Goal: Check status: Check status

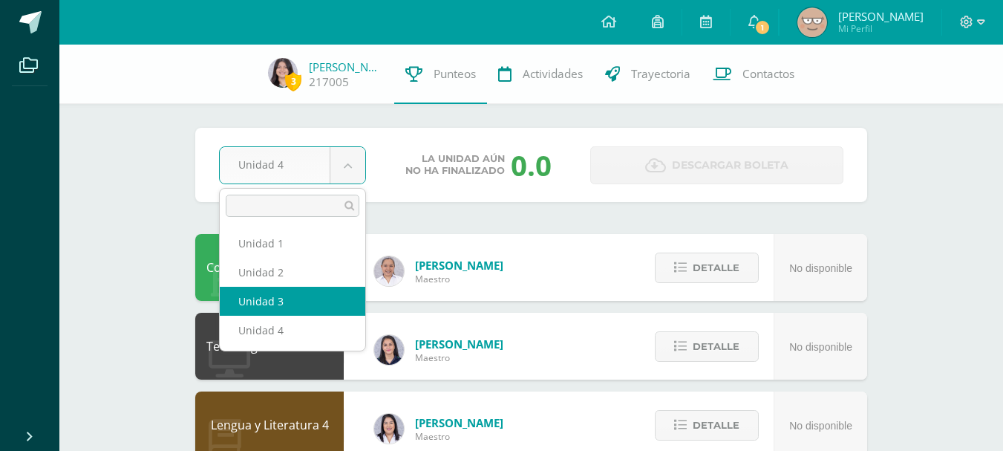
select select "Unidad 3"
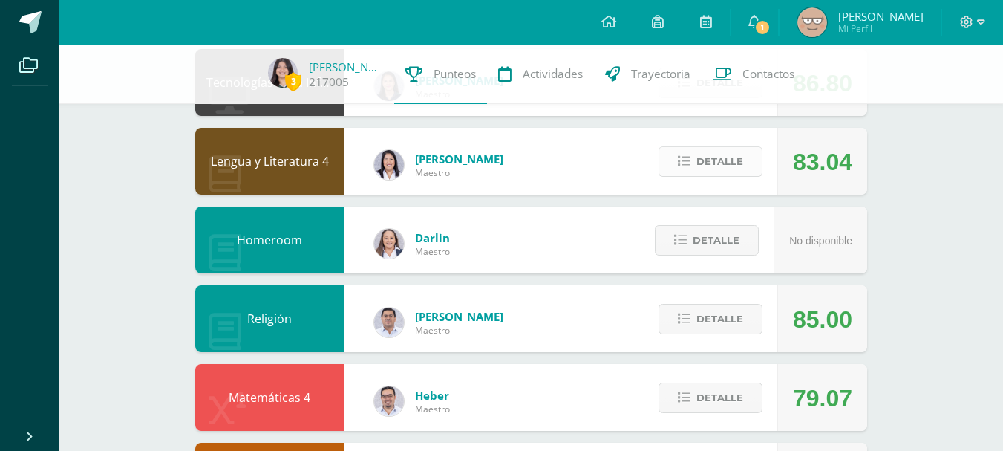
scroll to position [281, 0]
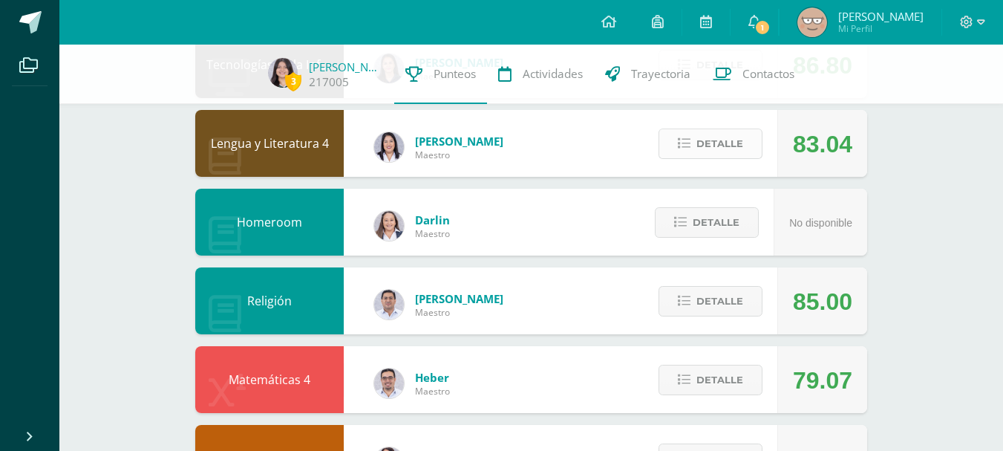
click at [713, 147] on span "Detalle" at bounding box center [719, 143] width 47 height 27
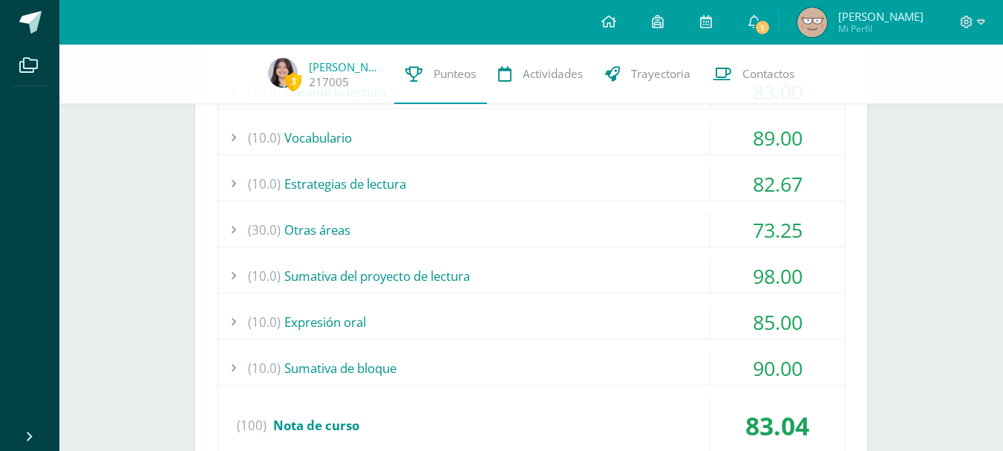
scroll to position [497, 0]
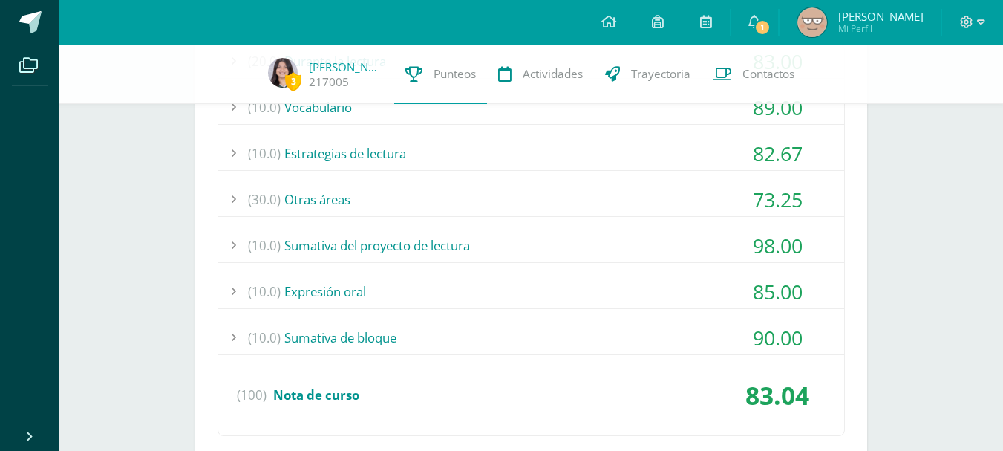
click at [506, 330] on div "(10.0) Sumativa de bloque" at bounding box center [531, 337] width 626 height 33
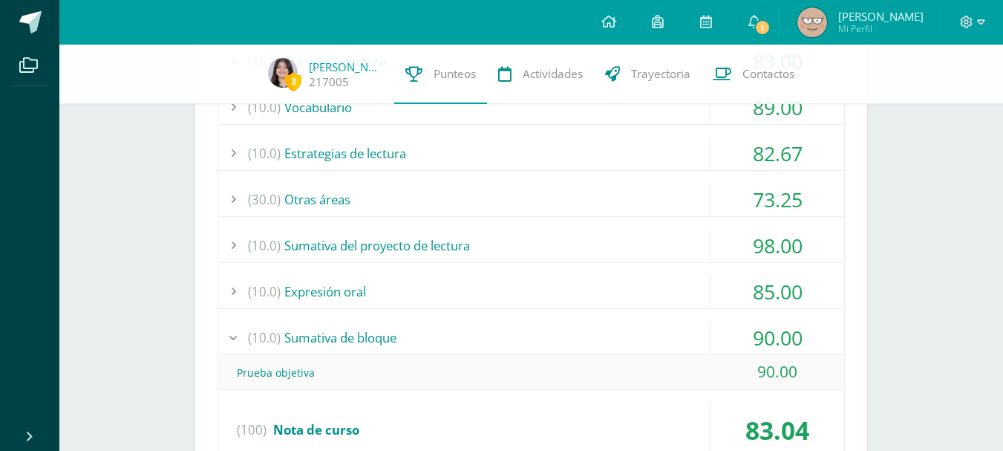
click at [506, 330] on div "(10.0) Sumativa de bloque" at bounding box center [531, 337] width 626 height 33
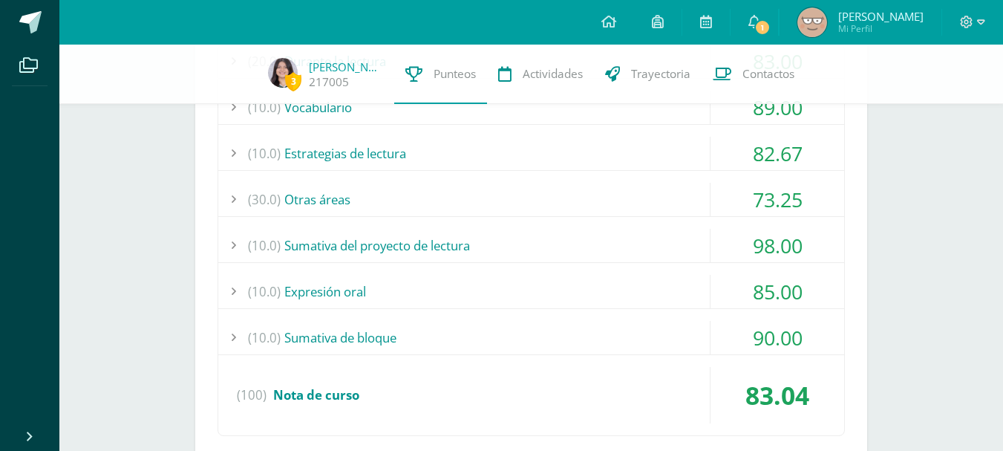
click at [520, 201] on div "(30.0) Otras áreas" at bounding box center [531, 199] width 626 height 33
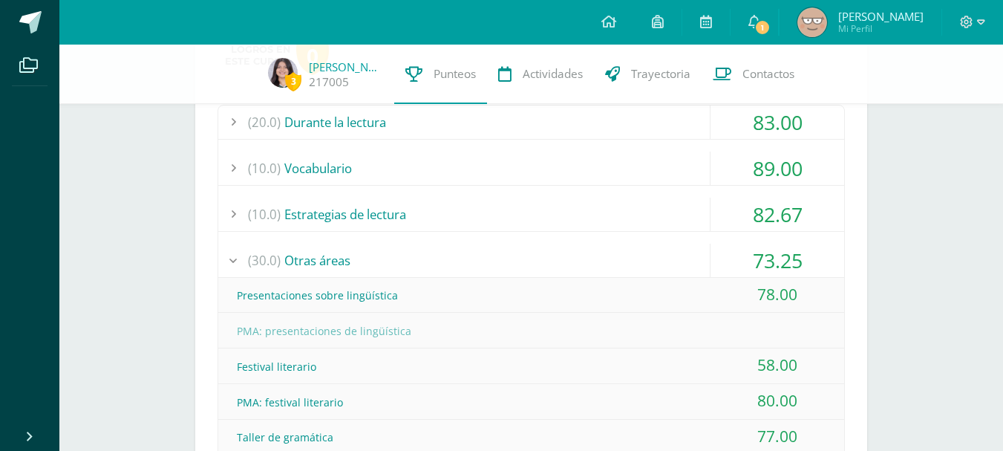
scroll to position [403, 0]
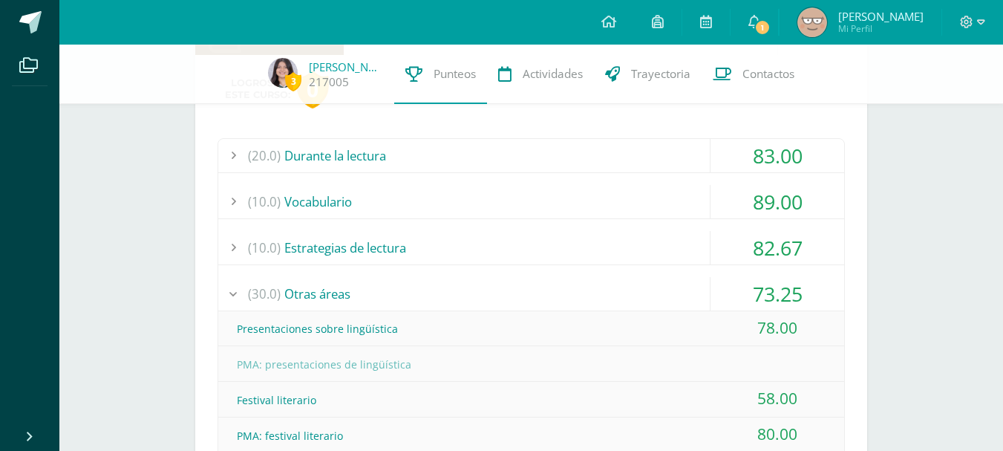
click at [568, 277] on div "(30.0) Otras áreas" at bounding box center [531, 293] width 626 height 33
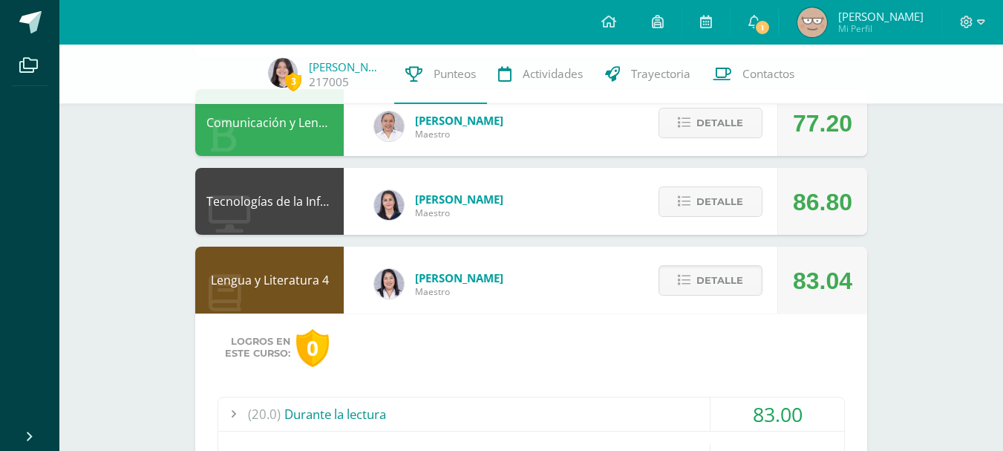
scroll to position [143, 0]
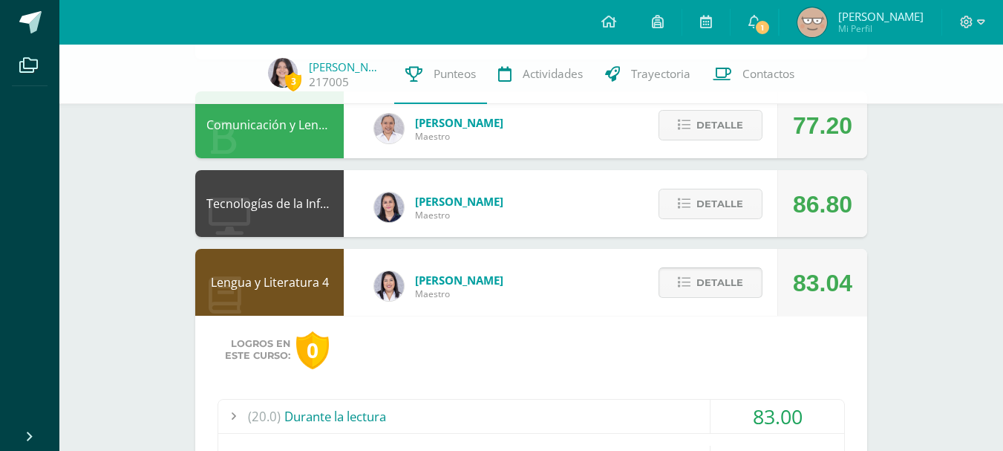
click at [690, 277] on icon at bounding box center [684, 282] width 13 height 13
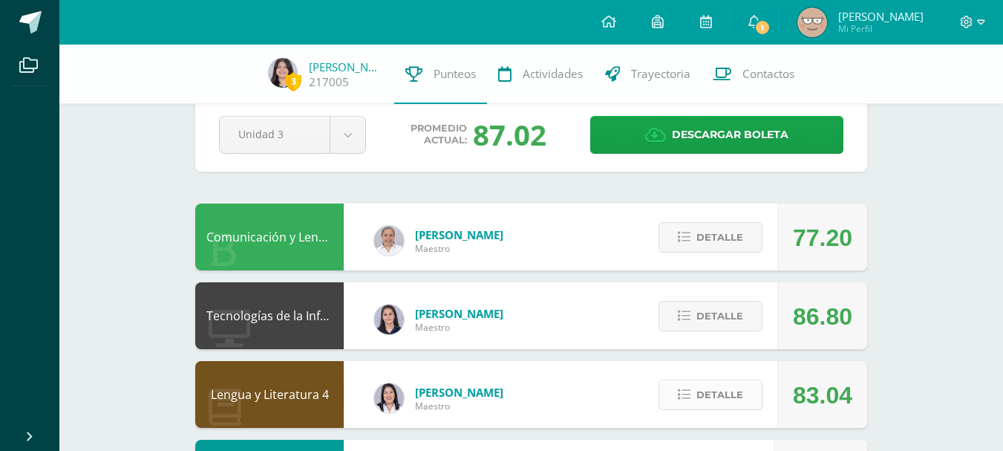
scroll to position [0, 0]
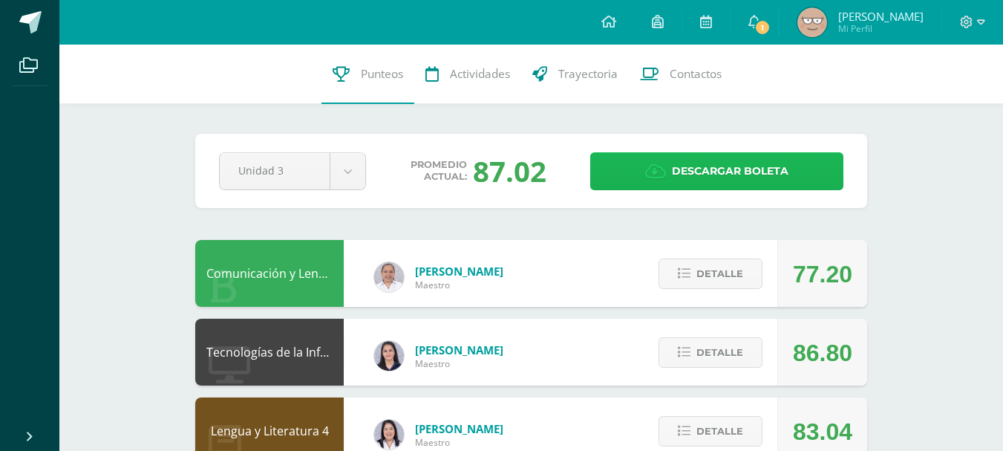
click at [683, 167] on span "Descargar boleta" at bounding box center [730, 171] width 117 height 36
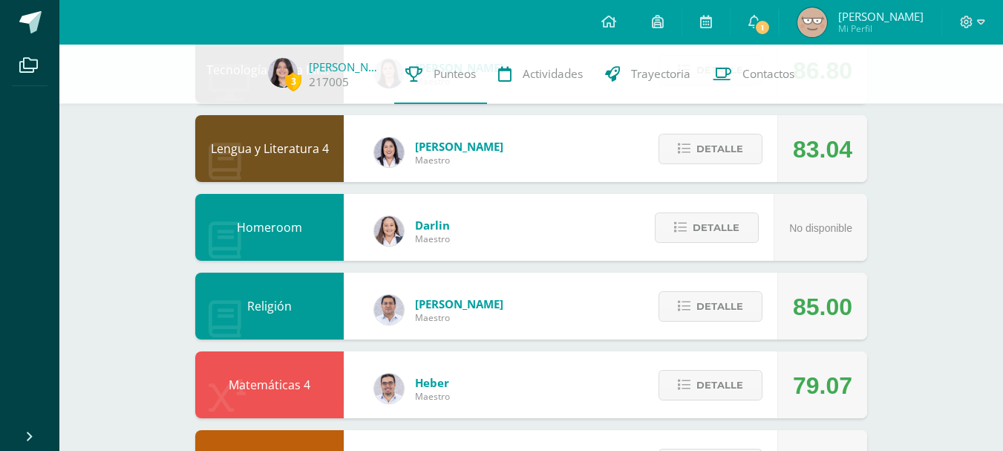
scroll to position [276, 0]
click at [702, 374] on span "Detalle" at bounding box center [719, 384] width 47 height 27
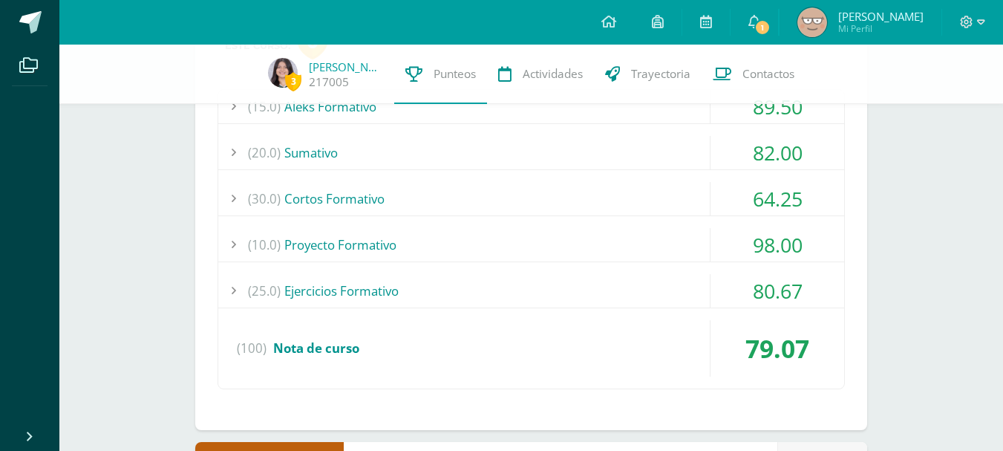
scroll to position [687, 0]
click at [606, 284] on div "(25.0) Ejercicios Formativo" at bounding box center [531, 291] width 626 height 33
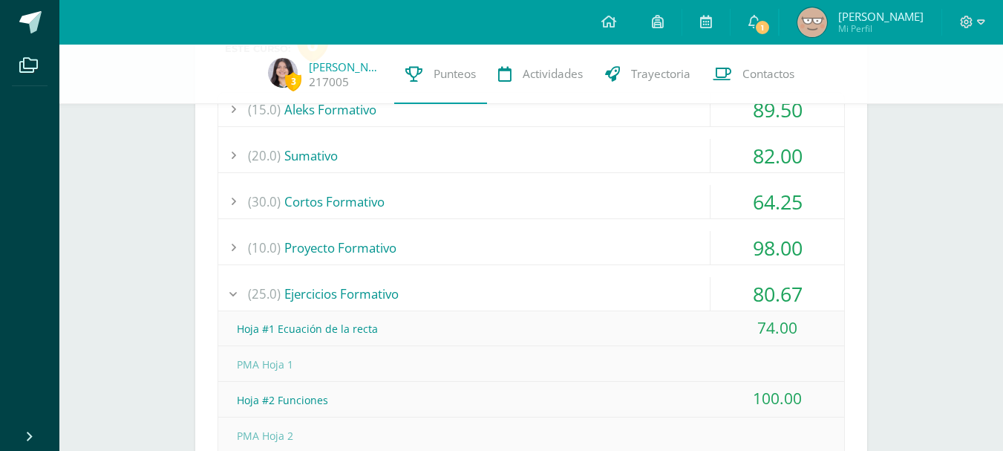
scroll to position [685, 0]
click at [619, 245] on div "(10.0) Proyecto Formativo" at bounding box center [531, 248] width 626 height 33
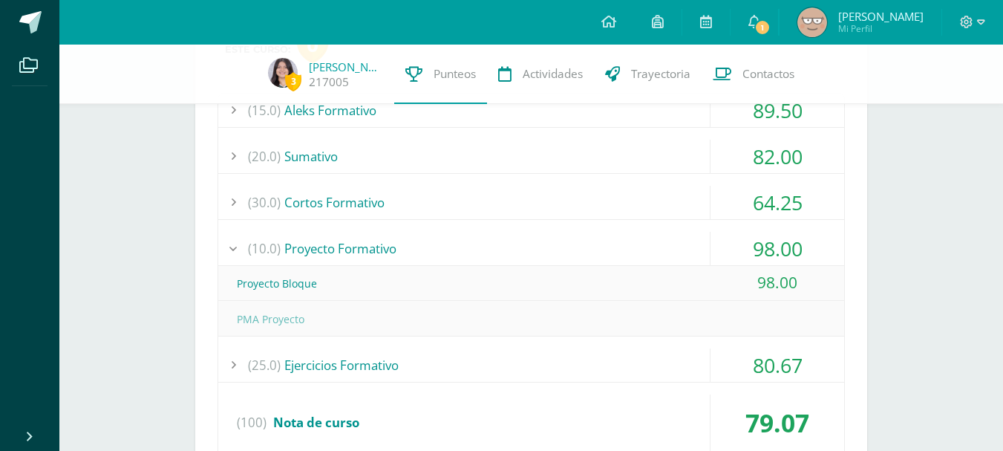
click at [619, 245] on div "(10.0) Proyecto Formativo" at bounding box center [531, 248] width 626 height 33
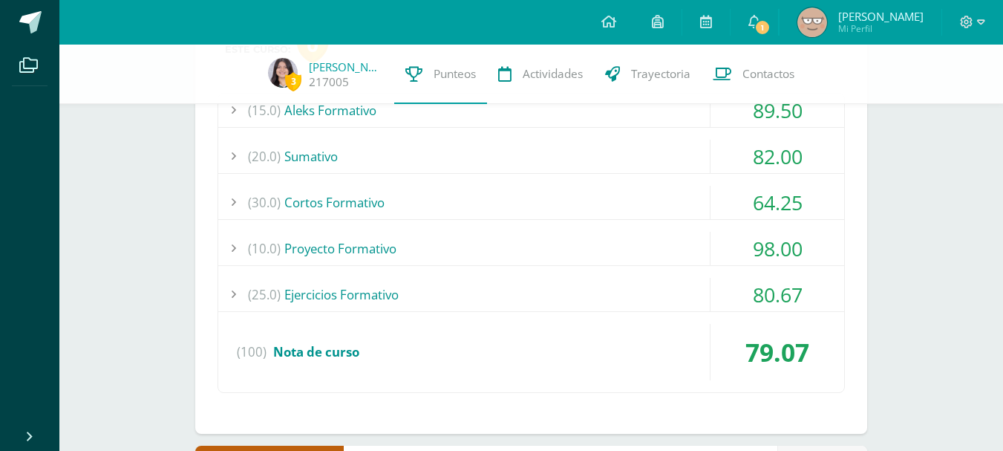
click at [618, 211] on div "(30.0) Cortos Formativo" at bounding box center [531, 202] width 626 height 33
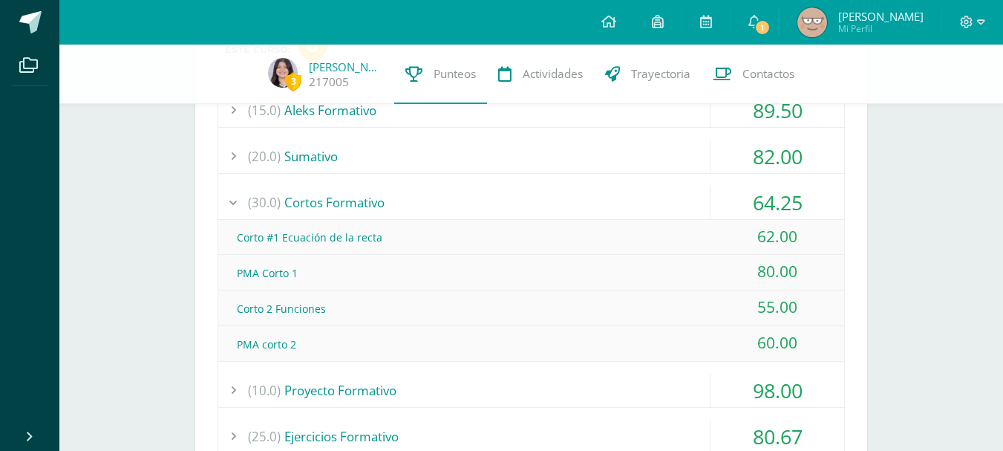
click at [618, 211] on div "(30.0) Cortos Formativo" at bounding box center [531, 202] width 626 height 33
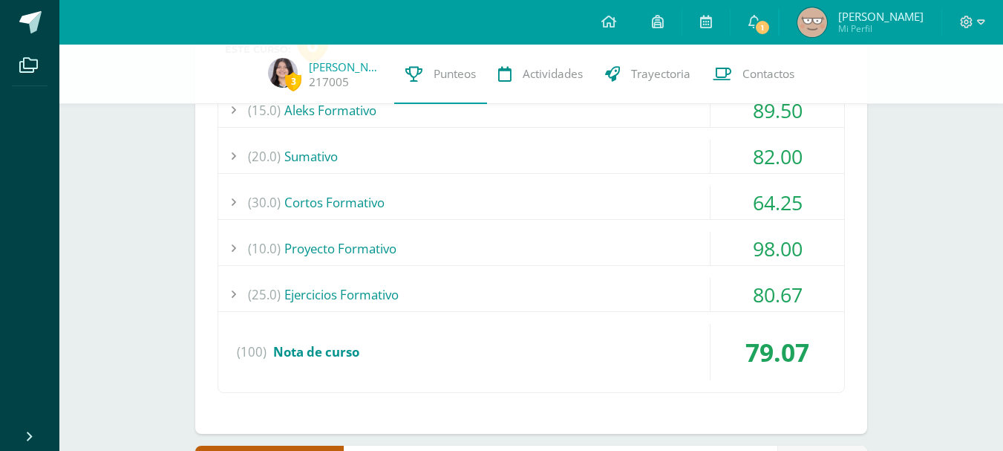
click at [590, 174] on div "(15.0) Aleks Formativo 89.50 Módulo 1 Ecuaciones e inecuaciones 100.00" at bounding box center [531, 243] width 627 height 300
click at [581, 152] on div "(20.0) [GEOGRAPHIC_DATA]" at bounding box center [531, 156] width 626 height 33
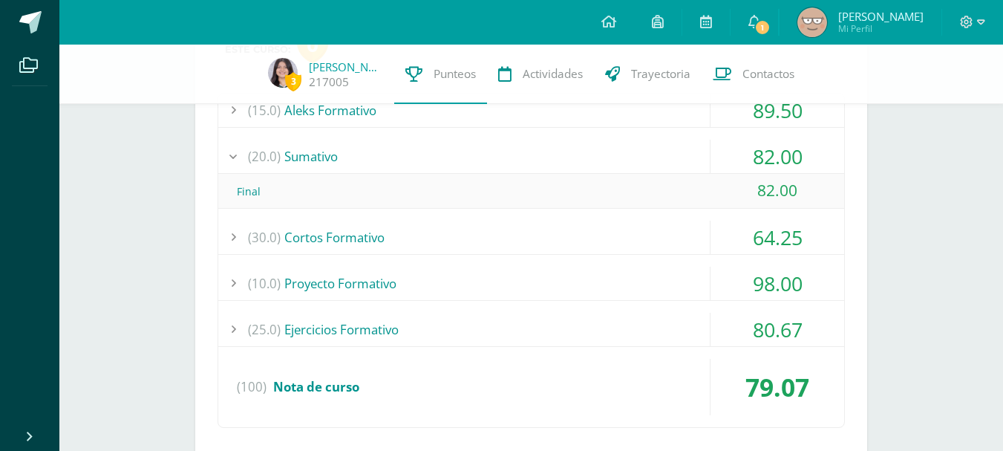
click at [579, 152] on div "(20.0) [GEOGRAPHIC_DATA]" at bounding box center [531, 156] width 626 height 33
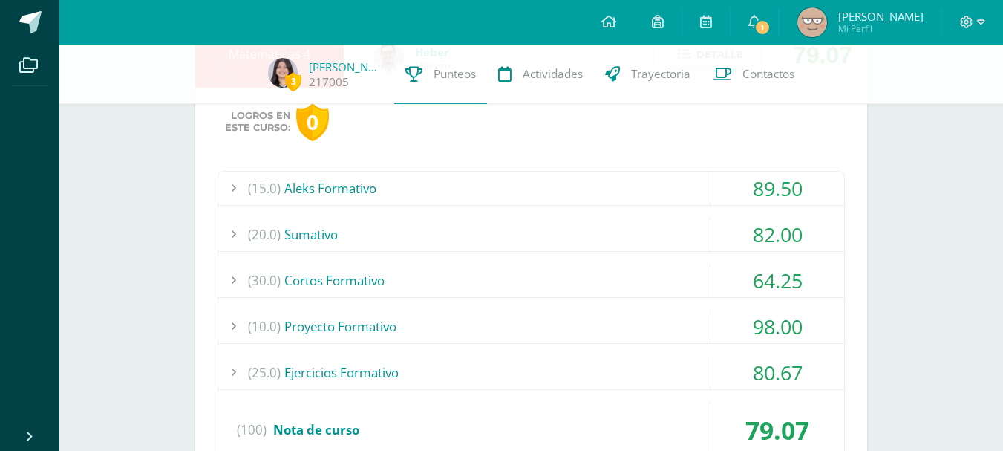
scroll to position [604, 0]
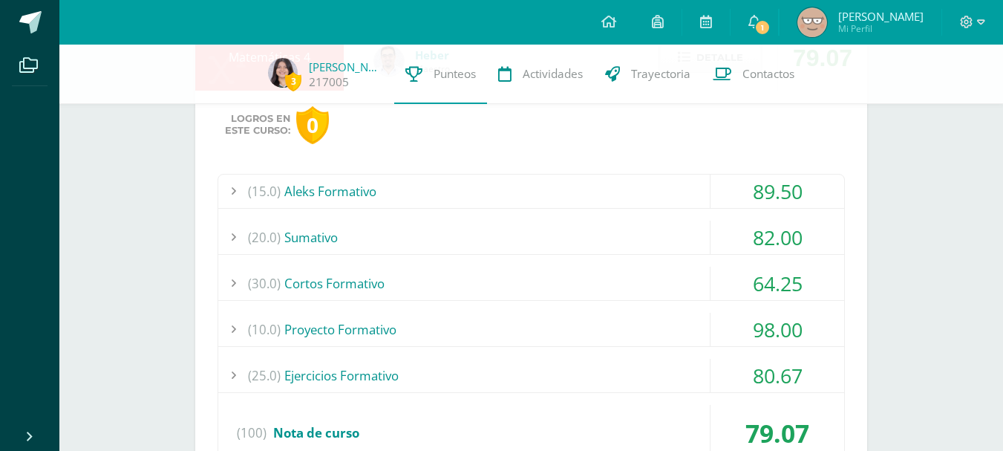
click at [549, 180] on div "(15.0) Aleks Formativo" at bounding box center [531, 190] width 626 height 33
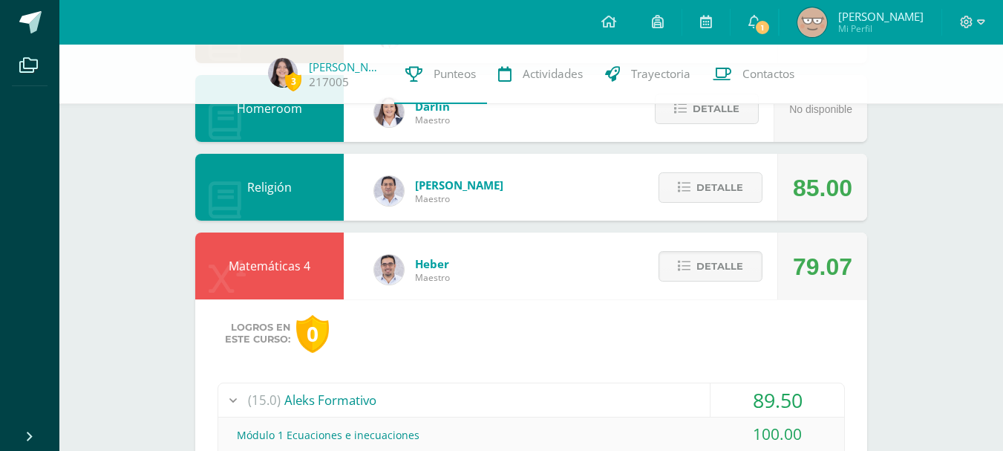
scroll to position [389, 0]
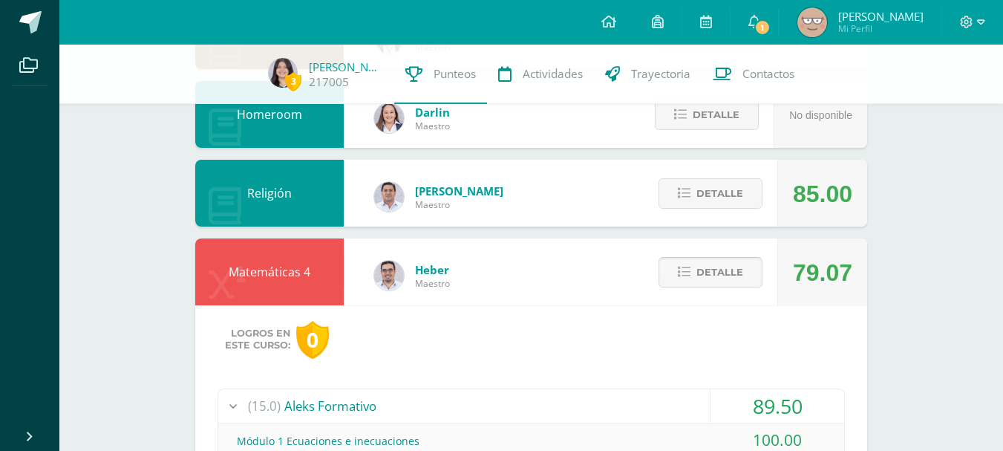
click at [677, 269] on button "Detalle" at bounding box center [711, 272] width 104 height 30
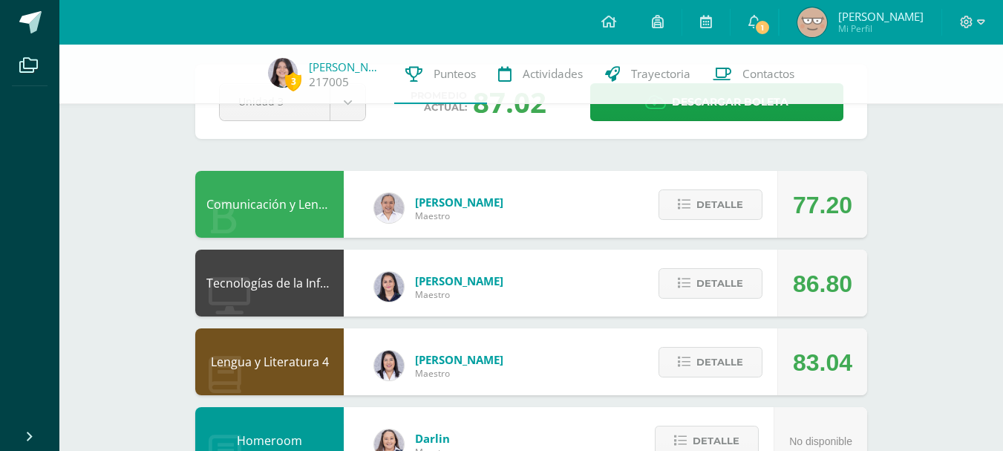
scroll to position [61, 0]
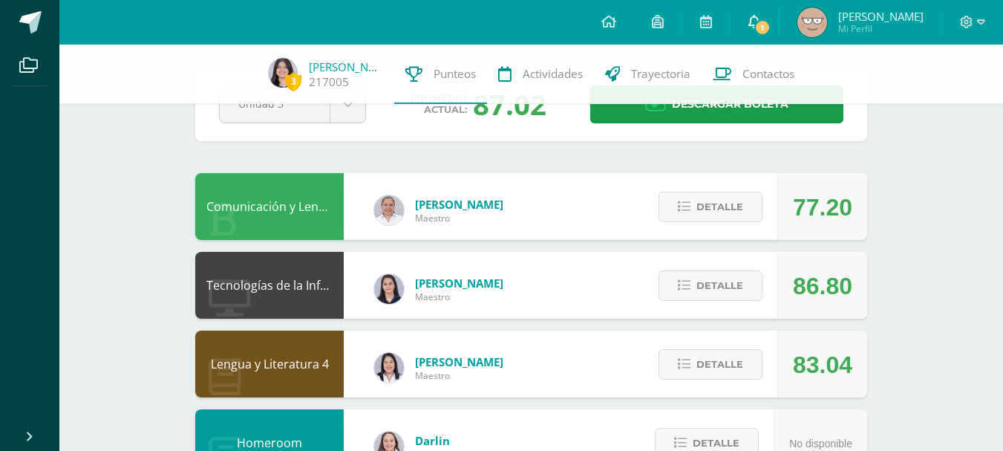
click at [775, 17] on link "1" at bounding box center [755, 22] width 48 height 45
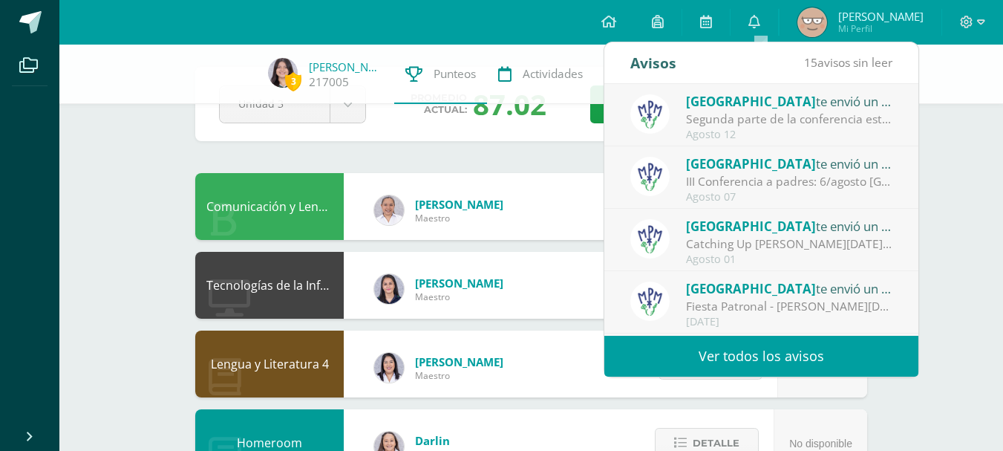
click at [485, 235] on div "[PERSON_NAME] Maestro" at bounding box center [438, 210] width 159 height 67
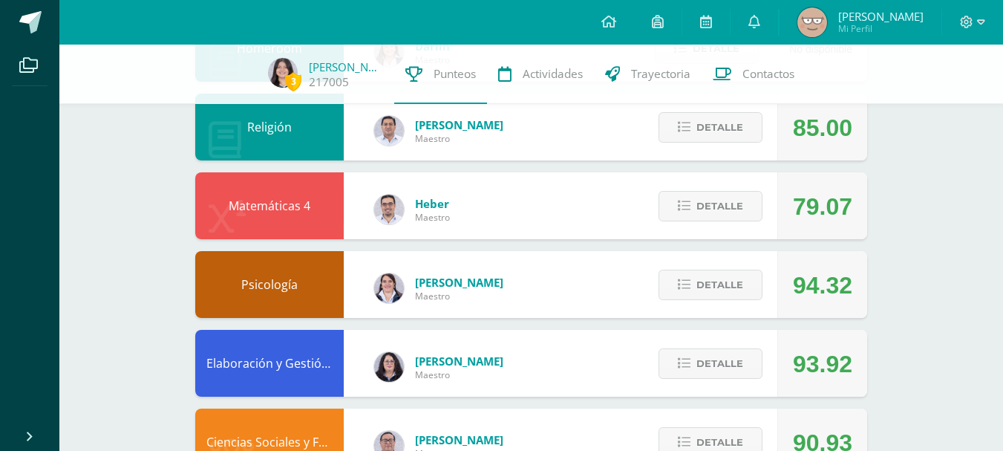
scroll to position [458, 0]
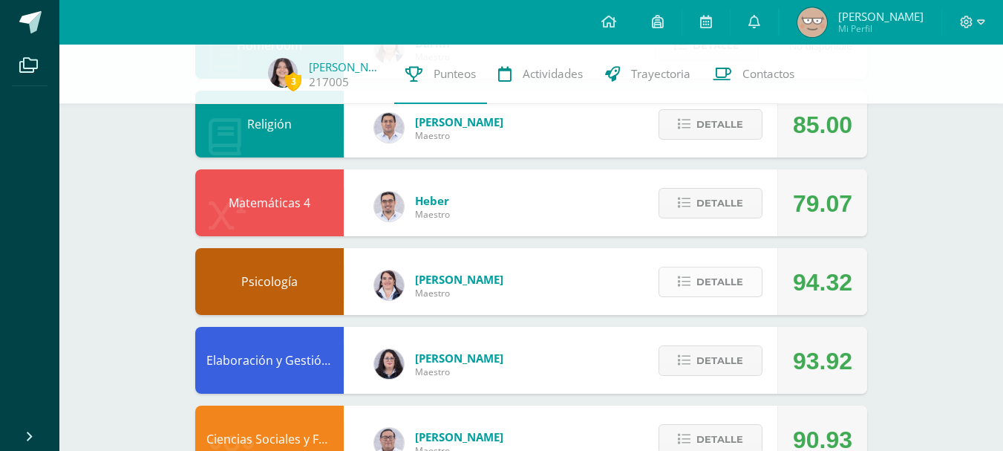
click at [719, 290] on span "Detalle" at bounding box center [719, 281] width 47 height 27
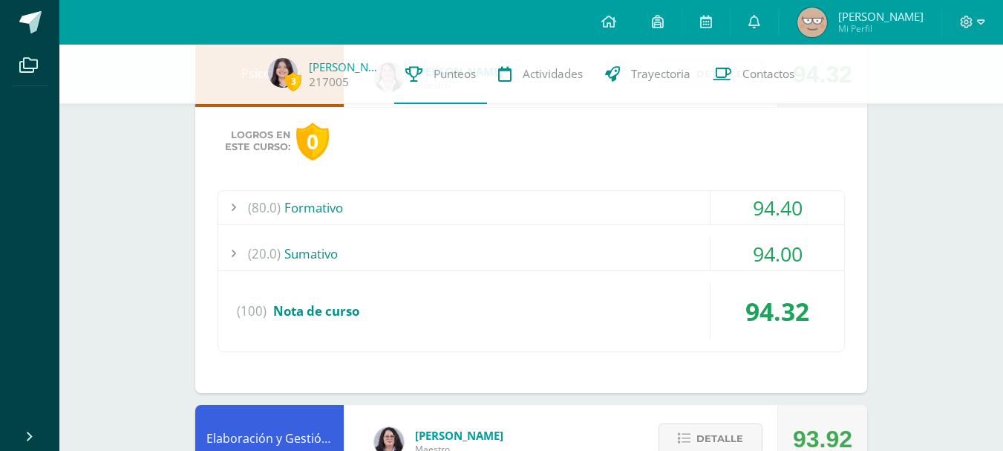
scroll to position [689, 0]
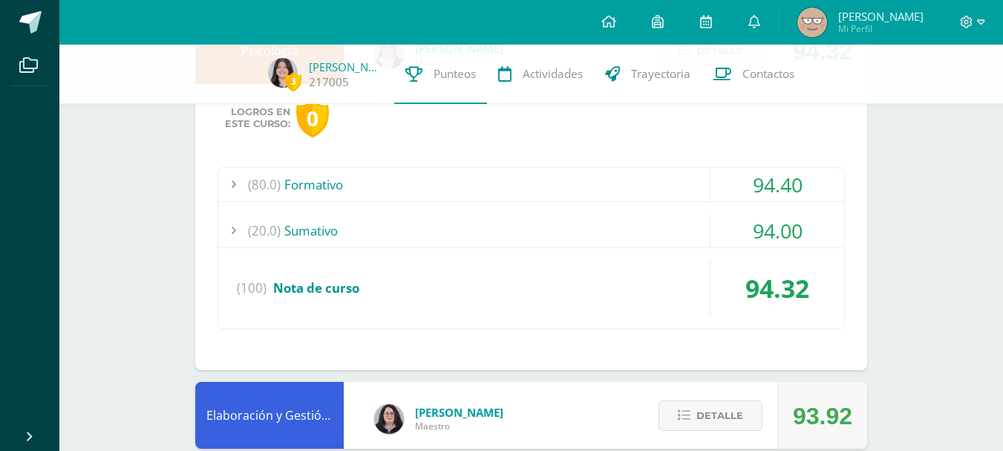
click at [627, 175] on div "(80.0) Formativo" at bounding box center [531, 184] width 626 height 33
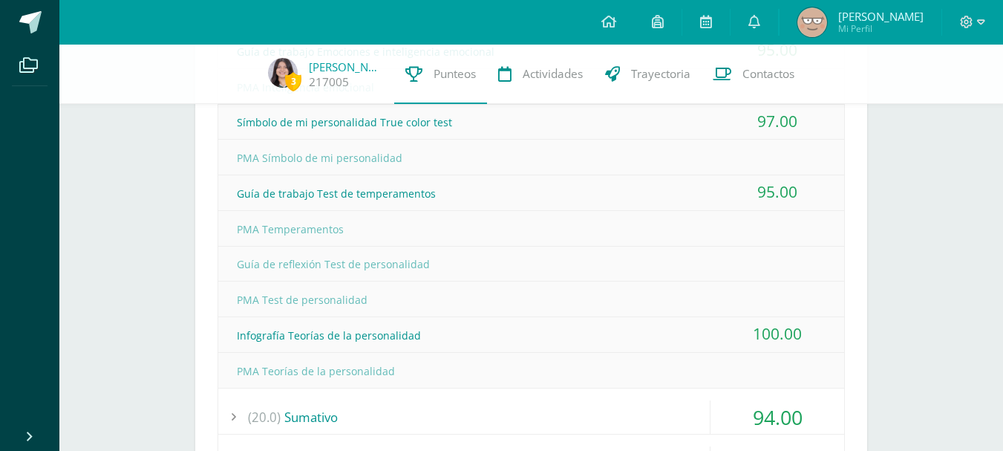
scroll to position [927, 0]
click at [491, 417] on div "(20.0) [GEOGRAPHIC_DATA]" at bounding box center [531, 417] width 626 height 33
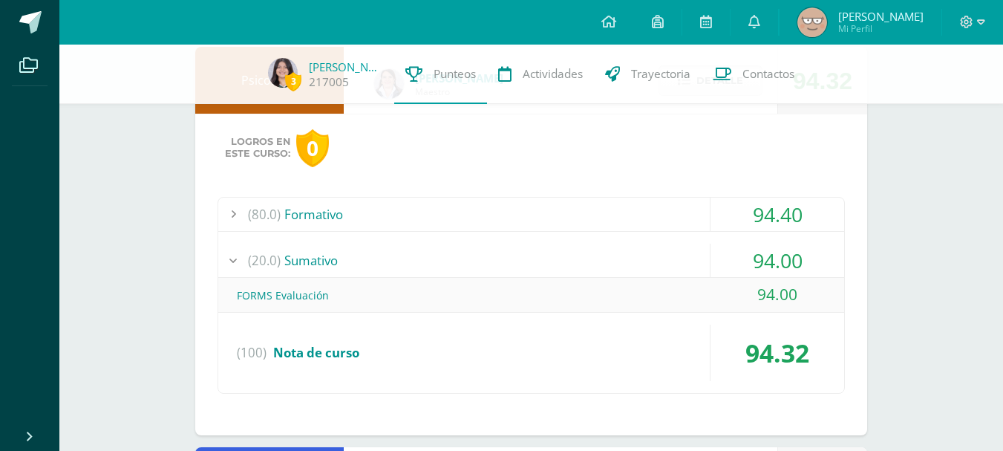
scroll to position [648, 0]
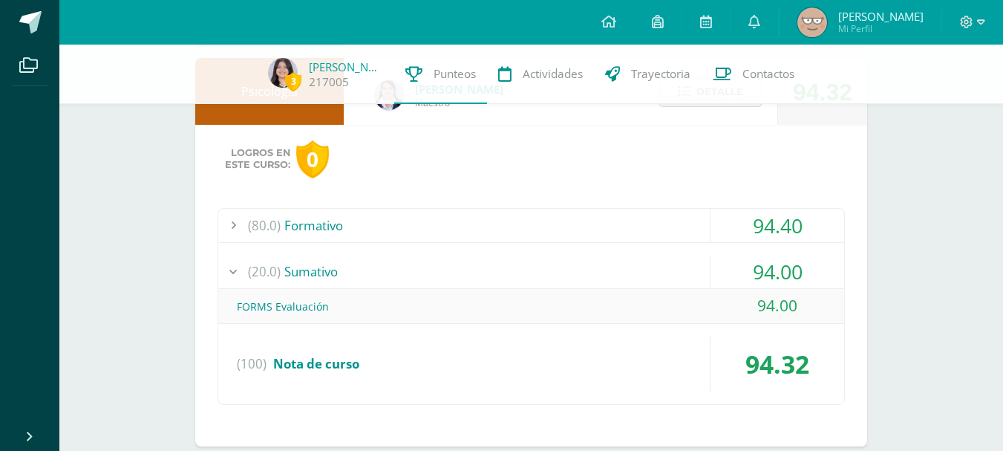
click at [569, 222] on div "(80.0) Formativo" at bounding box center [531, 225] width 626 height 33
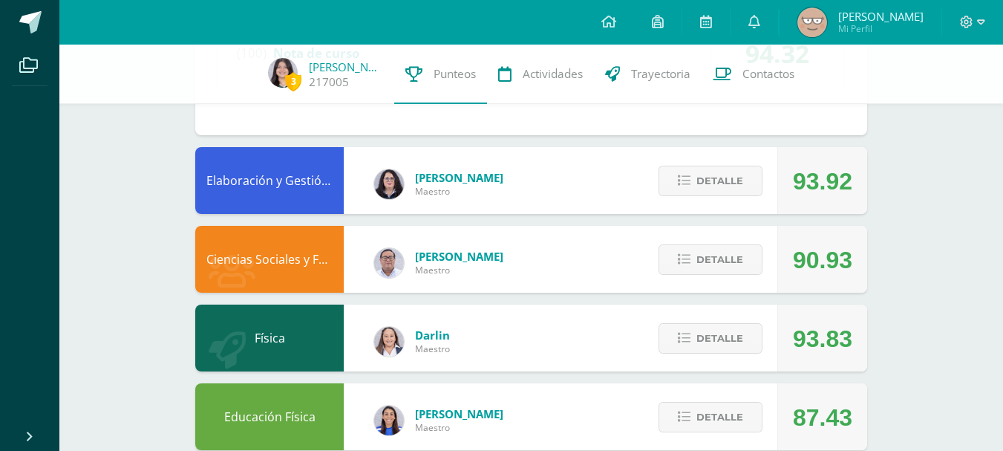
scroll to position [1348, 0]
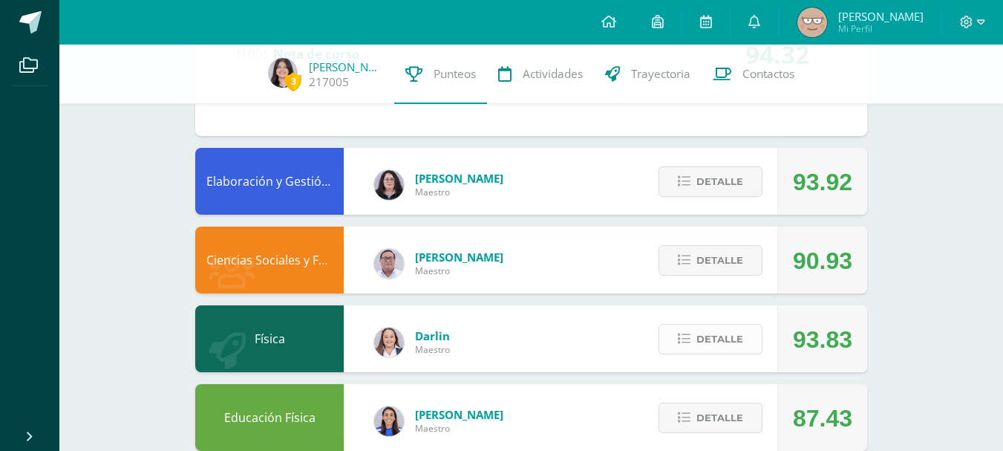
click at [689, 327] on button "Detalle" at bounding box center [711, 339] width 104 height 30
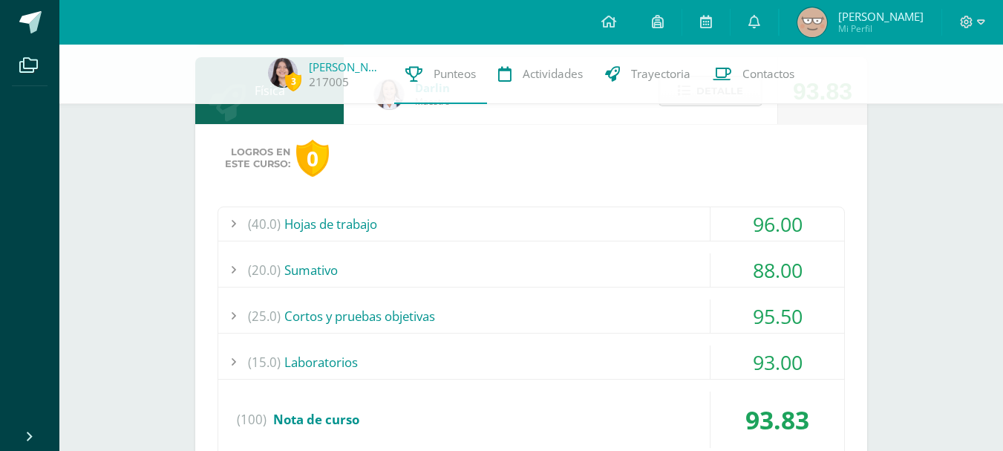
scroll to position [1595, 0]
click at [573, 365] on div "(15.0) Laboratorios" at bounding box center [531, 362] width 626 height 33
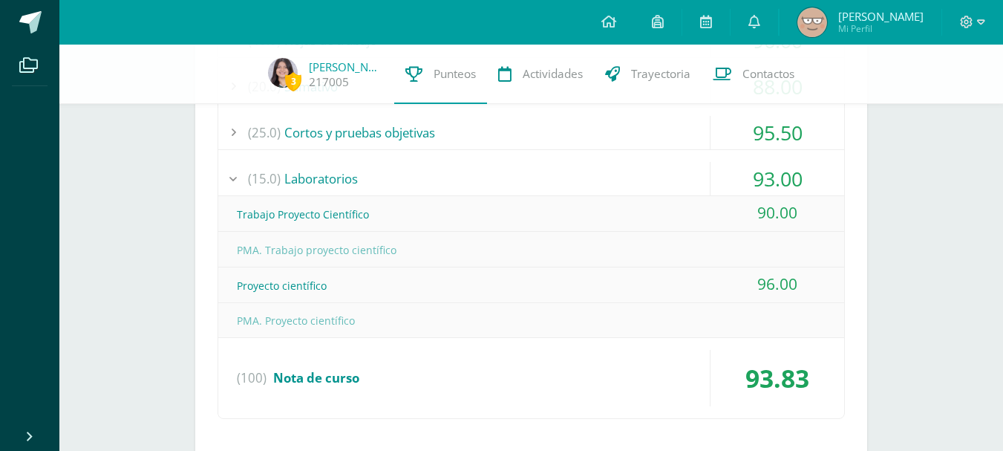
scroll to position [1353, 0]
click at [494, 143] on div "(25.0) Cortos y pruebas objetivas" at bounding box center [531, 133] width 626 height 33
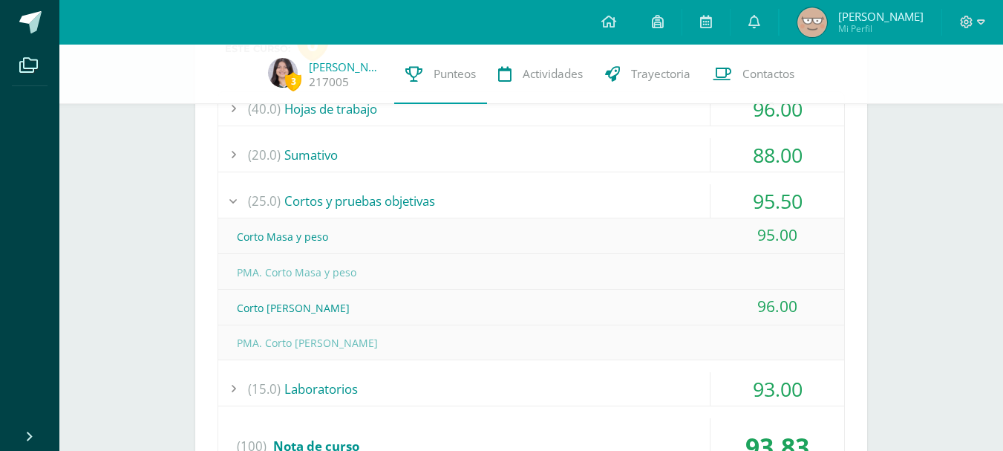
scroll to position [1265, 0]
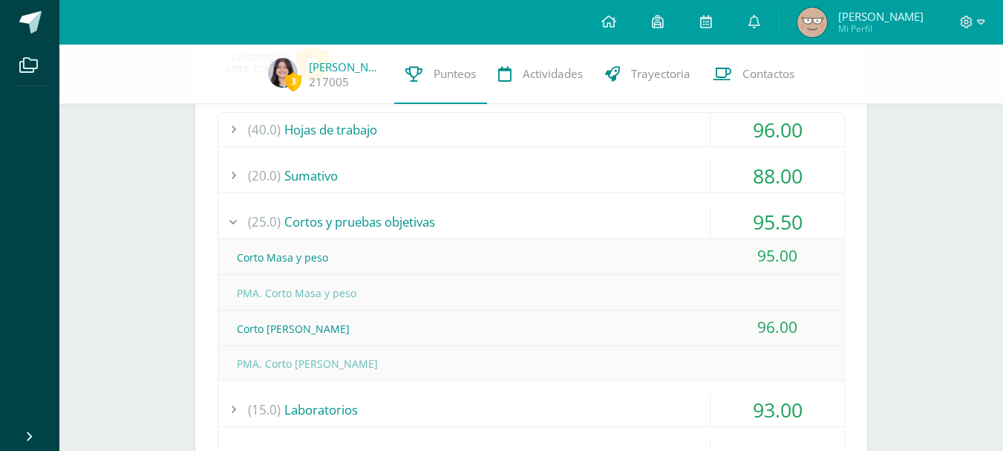
click at [529, 174] on div "(20.0) [GEOGRAPHIC_DATA]" at bounding box center [531, 175] width 626 height 33
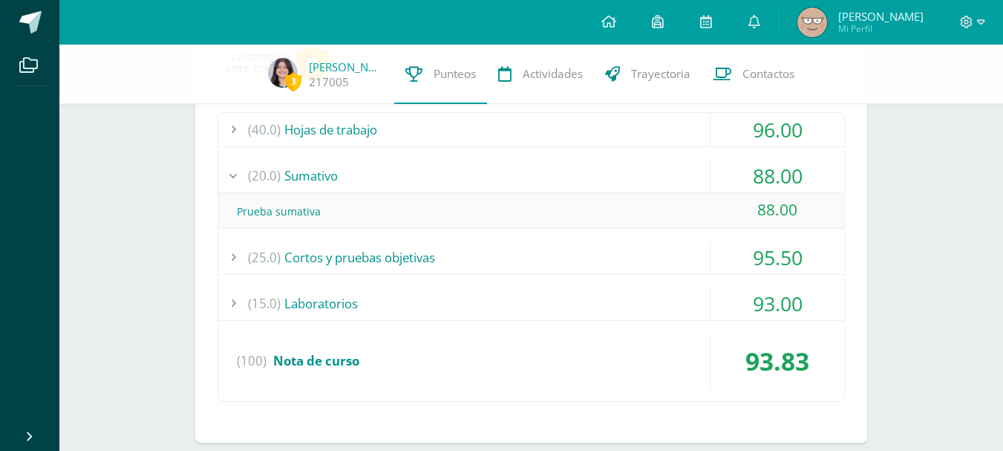
click at [498, 122] on div "(40.0) Hojas de trabajo" at bounding box center [531, 129] width 626 height 33
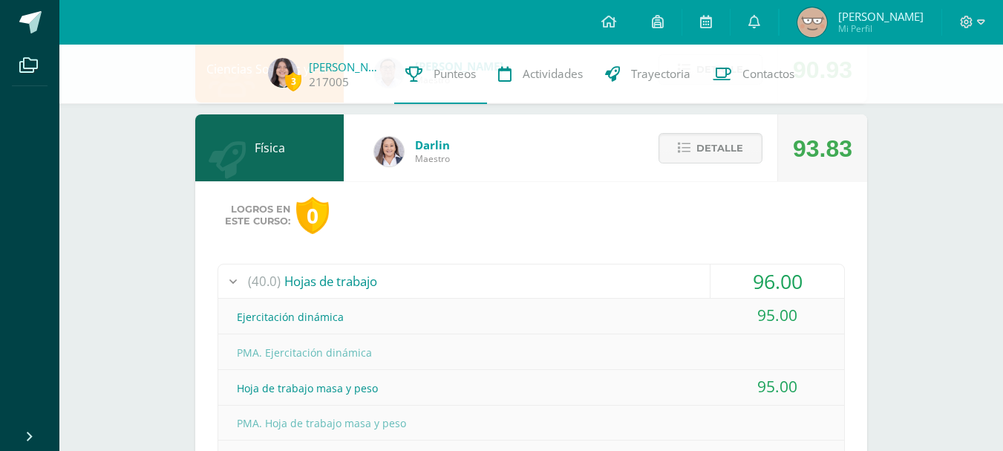
scroll to position [1104, 0]
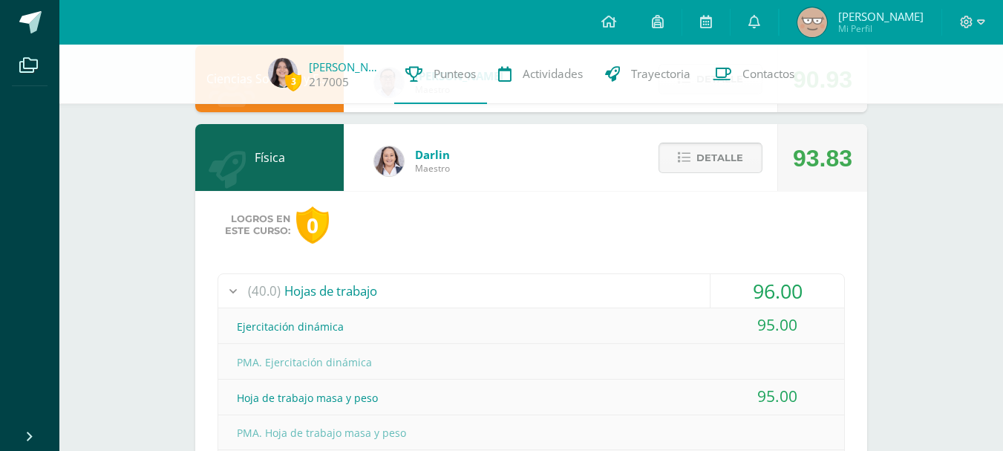
click at [694, 155] on button "Detalle" at bounding box center [711, 158] width 104 height 30
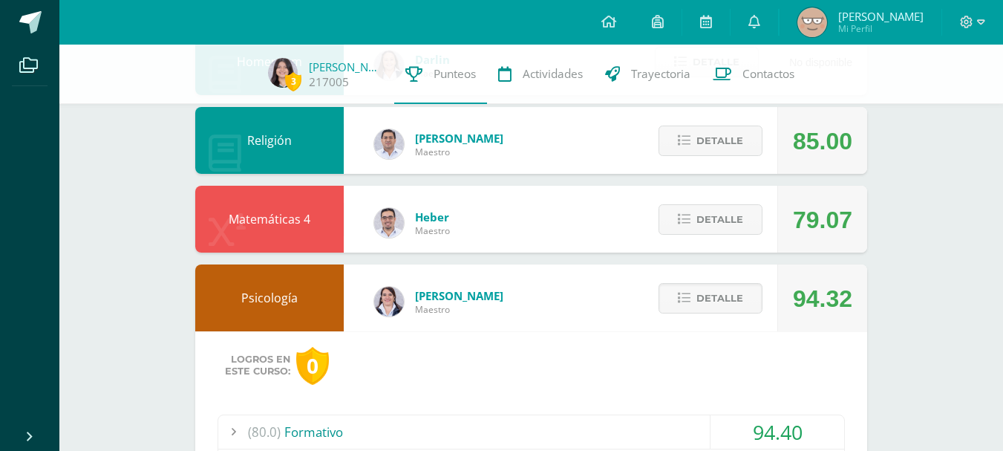
scroll to position [442, 0]
click at [682, 292] on icon at bounding box center [684, 297] width 13 height 13
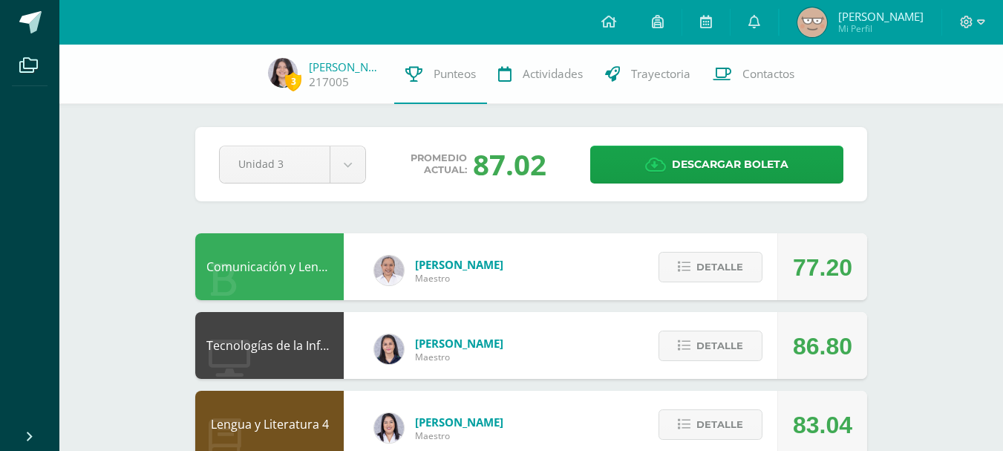
scroll to position [0, 0]
